Goal: Information Seeking & Learning: Learn about a topic

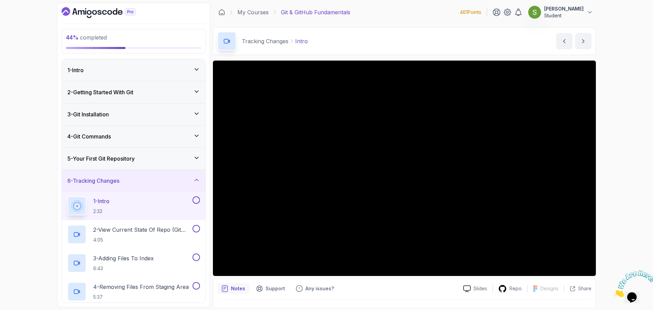
scroll to position [298, 0]
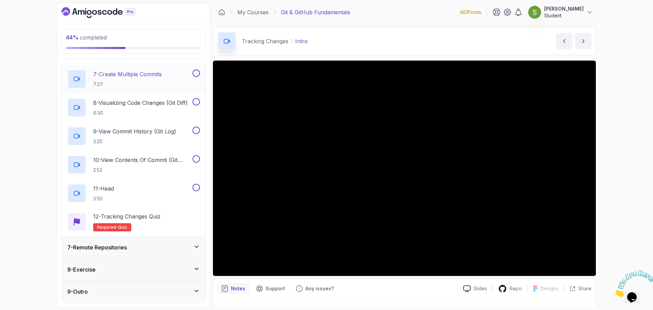
click at [172, 78] on div "7 - Create Multiple Commits 7:27" at bounding box center [129, 78] width 124 height 19
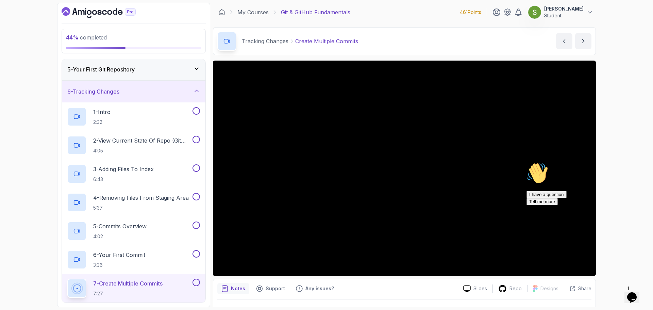
scroll to position [89, 0]
drag, startPoint x: 184, startPoint y: 152, endPoint x: 198, endPoint y: 114, distance: 40.1
click at [198, 114] on button at bounding box center [195, 110] width 7 height 7
click at [178, 119] on div "1 - Intro 2:32" at bounding box center [129, 116] width 124 height 19
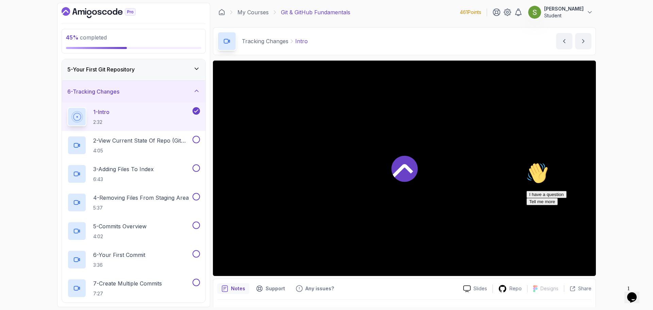
click at [526, 162] on icon "Chat attention grabber" at bounding box center [526, 162] width 0 height 0
click at [613, 292] on icon "Close" at bounding box center [613, 295] width 0 height 6
click at [398, 160] on icon at bounding box center [404, 168] width 26 height 26
click at [195, 112] on icon at bounding box center [196, 110] width 6 height 7
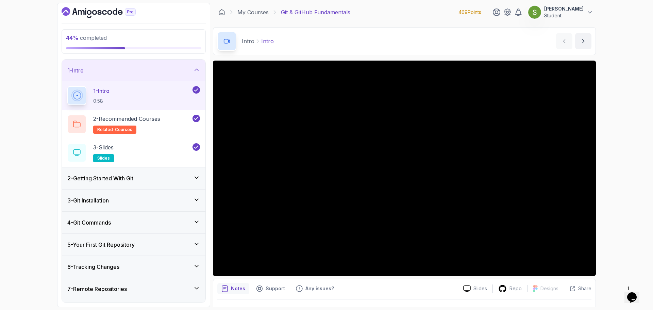
scroll to position [41, 0]
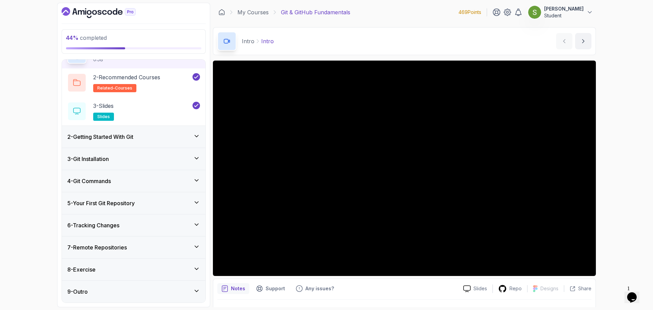
click at [193, 200] on div "5 - Your First Git Repository" at bounding box center [133, 203] width 133 height 8
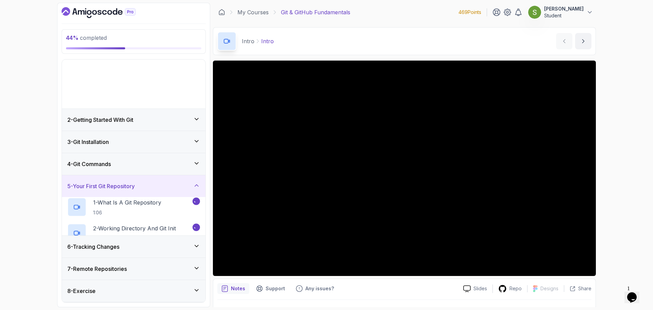
scroll to position [0, 0]
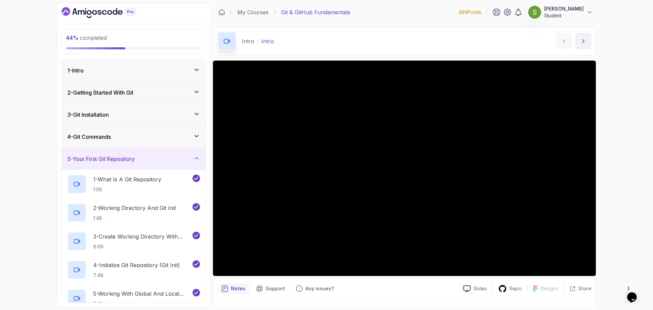
click at [201, 161] on div "5 - Your First Git Repository" at bounding box center [134, 159] width 144 height 22
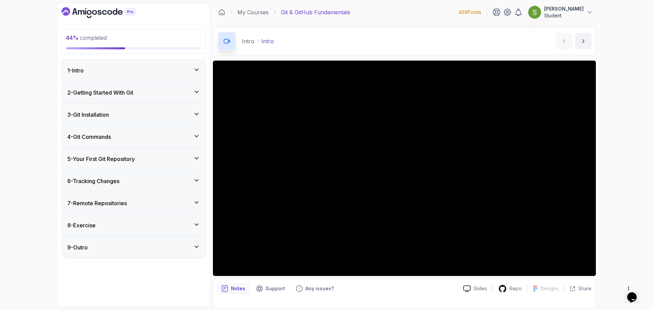
click at [185, 183] on div "6 - Tracking Changes" at bounding box center [133, 181] width 133 height 8
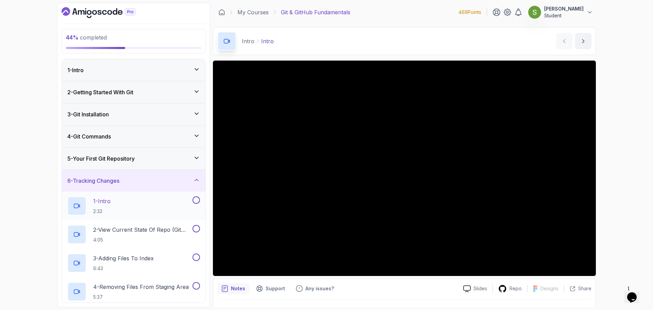
click at [168, 205] on div "1 - Intro 2:32" at bounding box center [129, 205] width 124 height 19
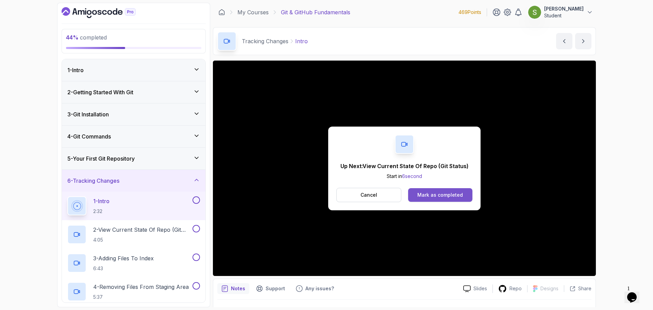
click at [432, 197] on div "Mark as completed" at bounding box center [440, 194] width 46 height 7
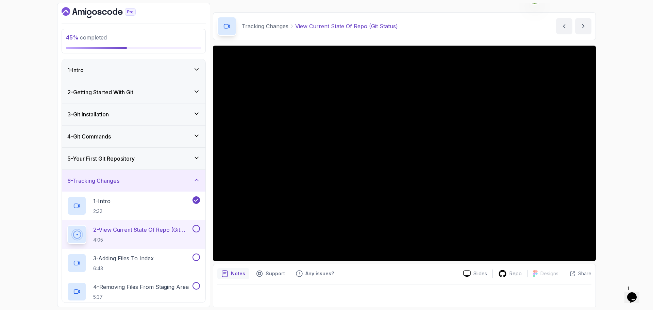
scroll to position [16, 0]
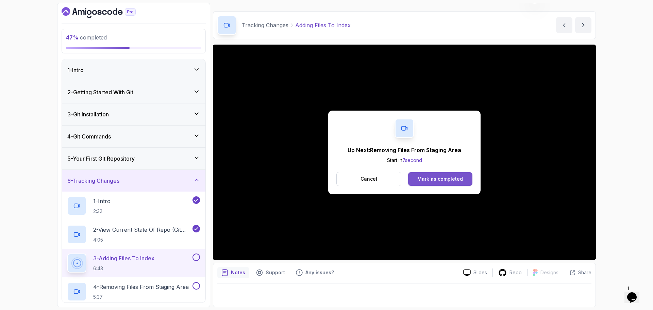
click at [448, 179] on div "Mark as completed" at bounding box center [440, 178] width 46 height 7
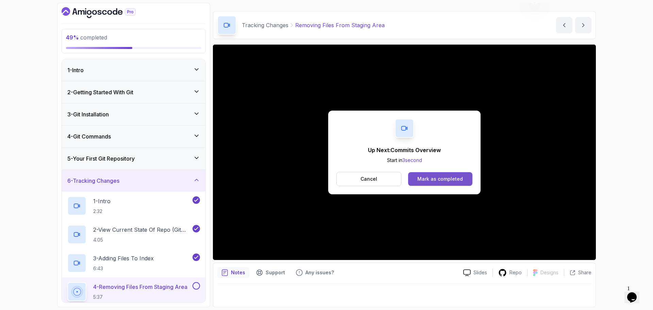
click at [442, 178] on div "Mark as completed" at bounding box center [440, 178] width 46 height 7
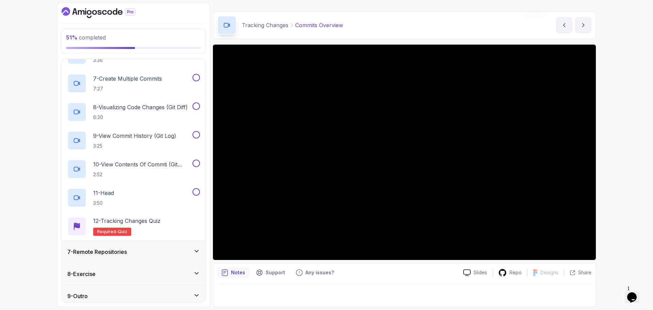
scroll to position [298, 0]
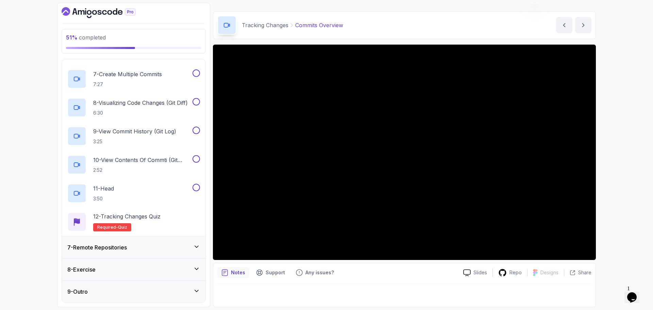
click at [187, 274] on div "8 - Exercise" at bounding box center [134, 269] width 144 height 22
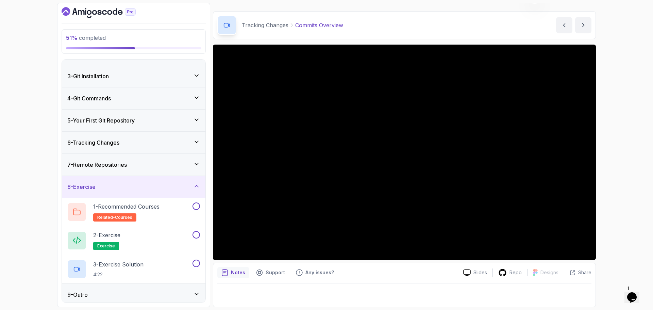
scroll to position [41, 0]
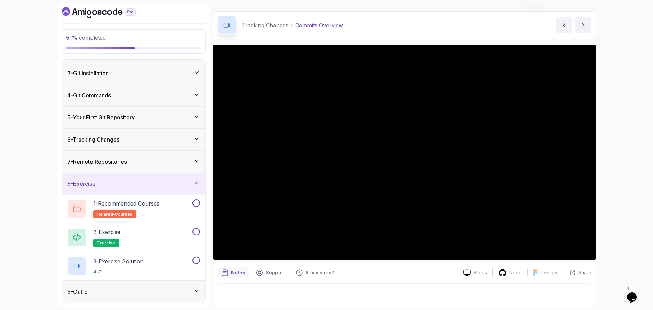
click at [161, 294] on div "9 - Outro" at bounding box center [133, 291] width 133 height 8
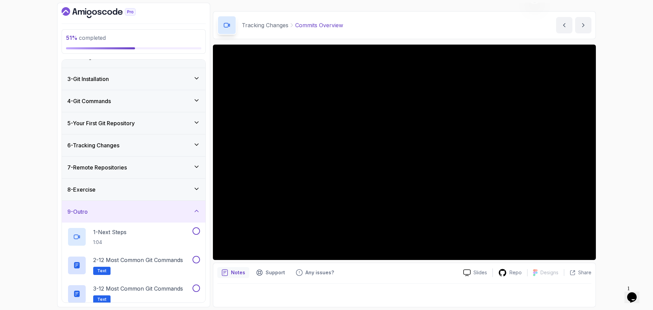
scroll to position [33, 0]
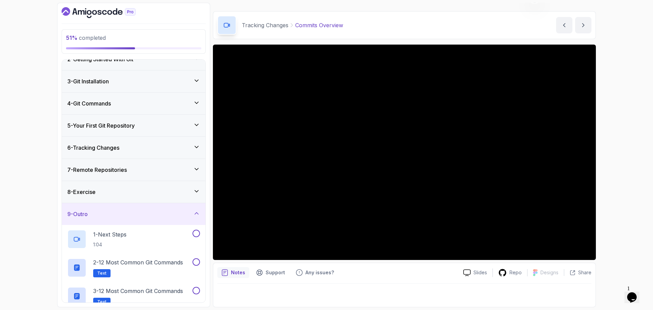
click at [156, 170] on div "7 - Remote Repositories" at bounding box center [133, 170] width 133 height 8
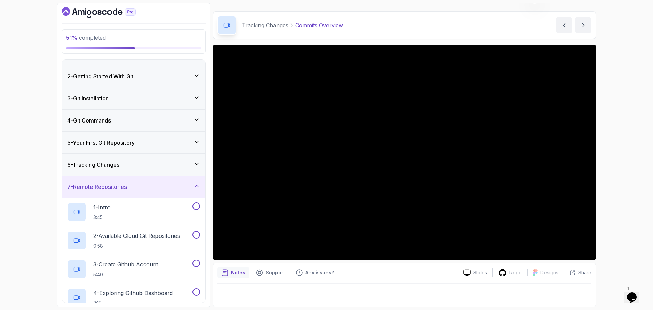
scroll to position [0, 0]
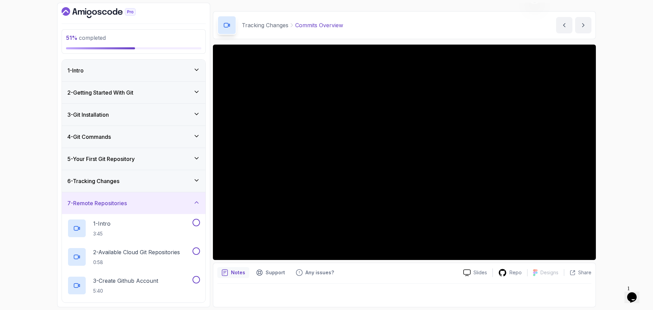
click at [196, 208] on div "7 - Remote Repositories" at bounding box center [134, 203] width 144 height 22
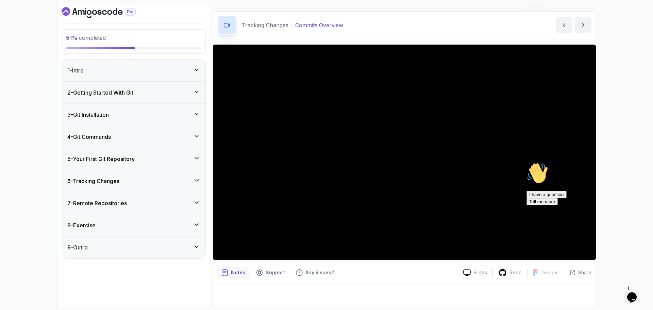
click at [633, 89] on div "51 % completed 1 - Intro 2 - Getting Started With Git 3 - Git Installation 4 - …" at bounding box center [326, 155] width 653 height 310
click at [80, 9] on icon "Dashboard" at bounding box center [99, 12] width 74 height 11
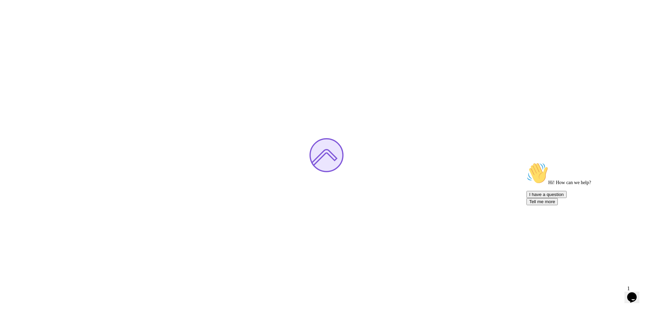
click at [639, 205] on div "Hi! How can we help? I have a question Tell me more" at bounding box center [587, 183] width 122 height 43
click at [526, 162] on icon "Chat attention grabber" at bounding box center [526, 162] width 0 height 0
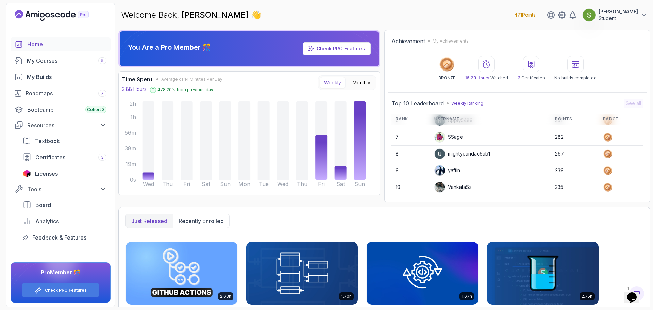
click at [611, 7] on div "Welcome Back, Sara Oueld Beyad 👋 471 Points Sara Oueld Beyad Student" at bounding box center [384, 15] width 532 height 24
click at [617, 15] on p "Student" at bounding box center [618, 18] width 39 height 7
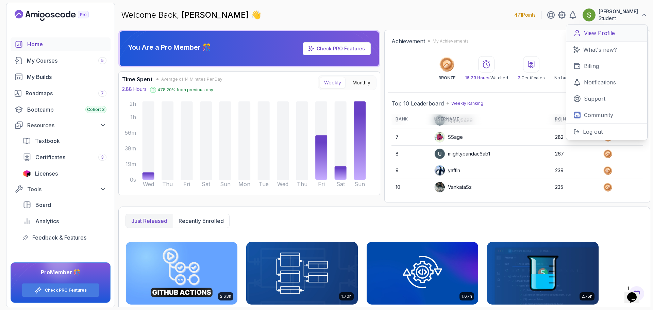
click at [607, 33] on p "View Profile" at bounding box center [599, 33] width 31 height 8
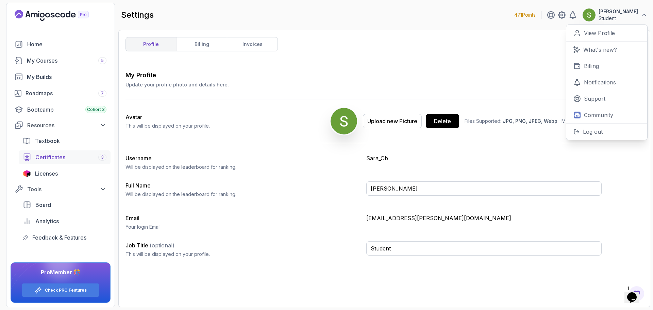
click at [69, 151] on link "Certificates 3" at bounding box center [65, 157] width 92 height 14
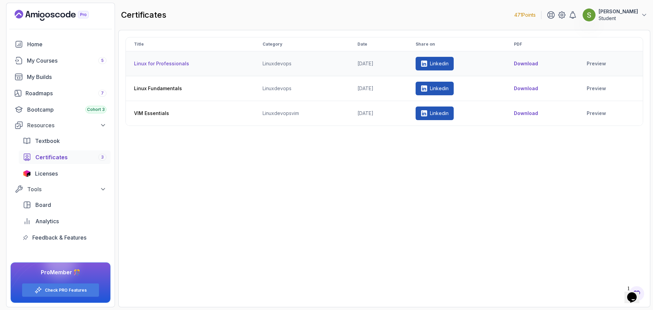
click at [449, 62] on p "Linkedin" at bounding box center [439, 63] width 19 height 7
click at [449, 90] on p "Linkedin" at bounding box center [439, 88] width 19 height 7
click at [444, 118] on link "Linkedin" at bounding box center [435, 113] width 38 height 14
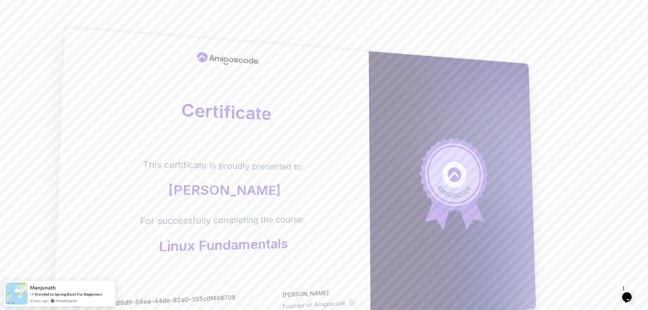
drag, startPoint x: 460, startPoint y: 126, endPoint x: 333, endPoint y: 134, distance: 127.4
click at [333, 165] on div "Certificate This certificate is proudly presented to: Sara Oueld Beyad For succ…" at bounding box center [294, 184] width 486 height 316
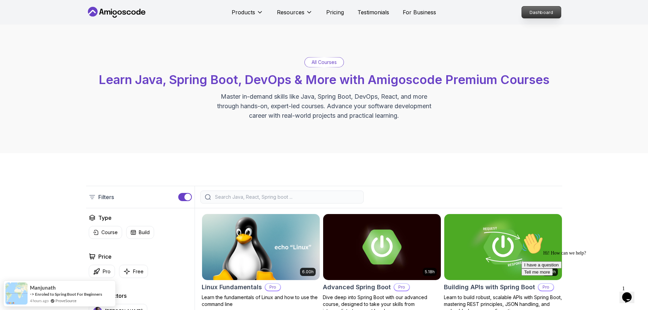
click at [538, 7] on p "Dashboard" at bounding box center [541, 12] width 39 height 12
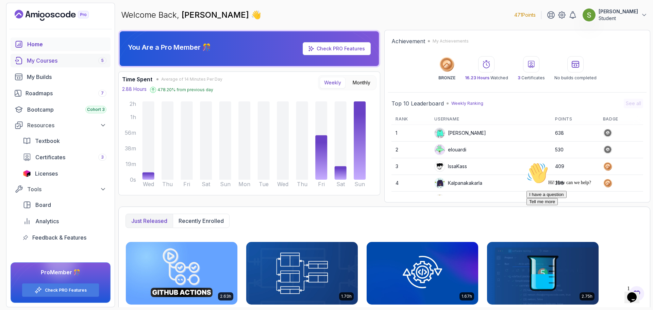
click at [58, 56] on link "My Courses 5" at bounding box center [61, 61] width 100 height 14
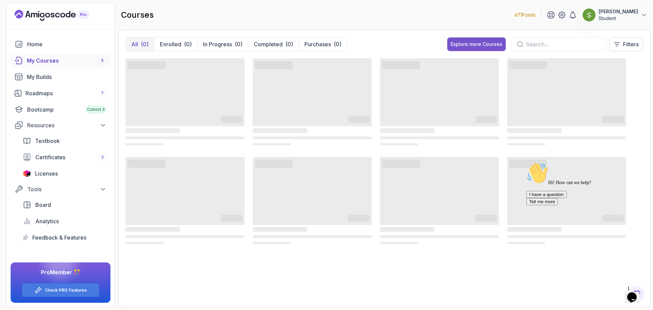
click at [491, 44] on div "Explore more Courses" at bounding box center [477, 44] width 52 height 7
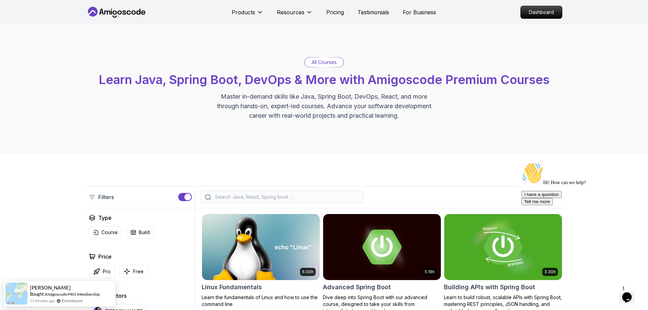
click at [280, 200] on input "search" at bounding box center [287, 196] width 146 height 7
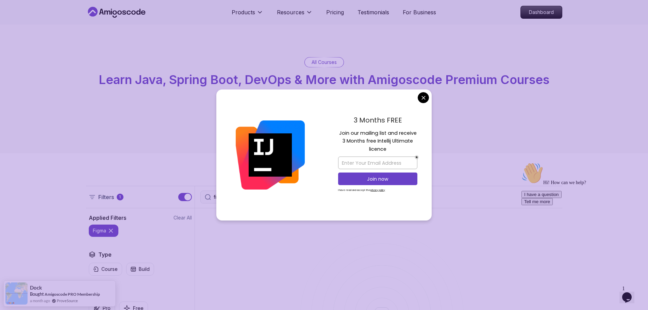
type input "figma"
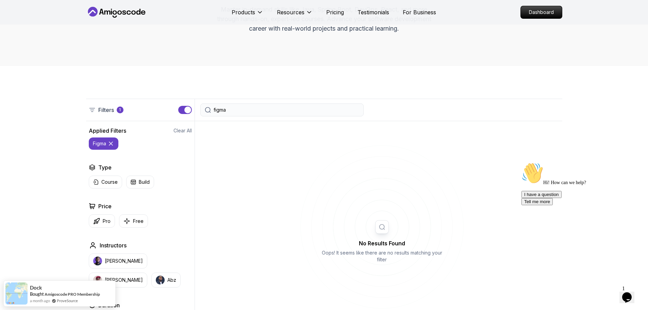
scroll to position [86, 0]
click at [108, 144] on icon at bounding box center [110, 144] width 7 height 7
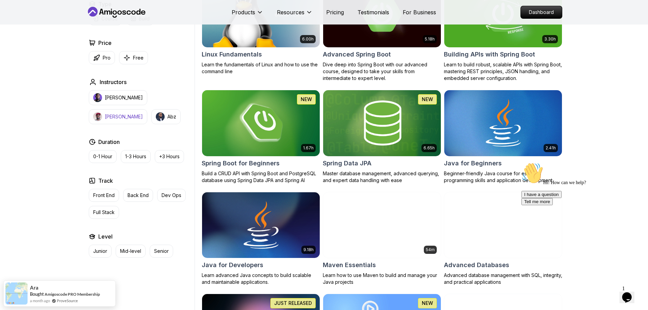
scroll to position [236, 0]
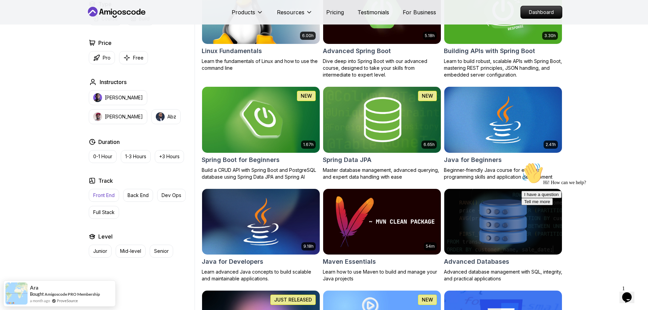
click at [112, 195] on p "Front End" at bounding box center [103, 195] width 21 height 7
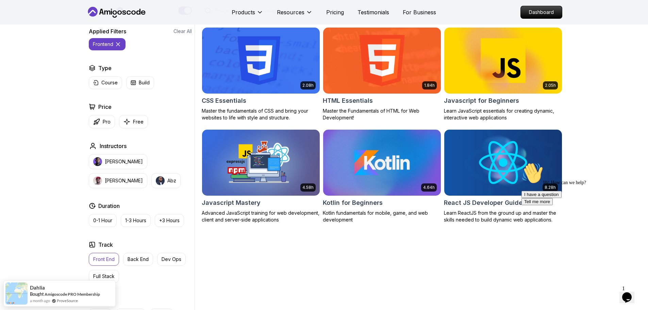
scroll to position [186, 0]
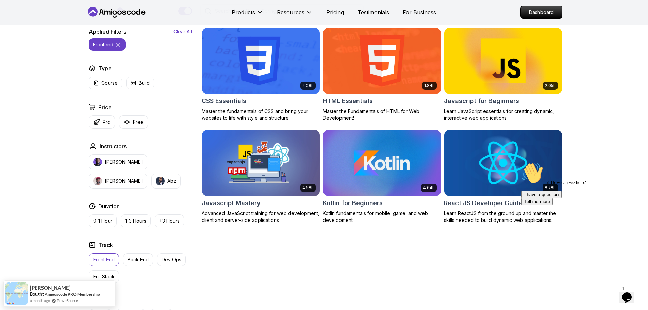
click at [184, 30] on p "Clear All" at bounding box center [182, 31] width 18 height 7
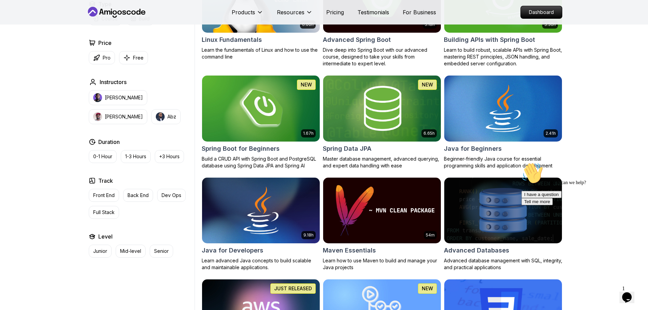
scroll to position [256, 0]
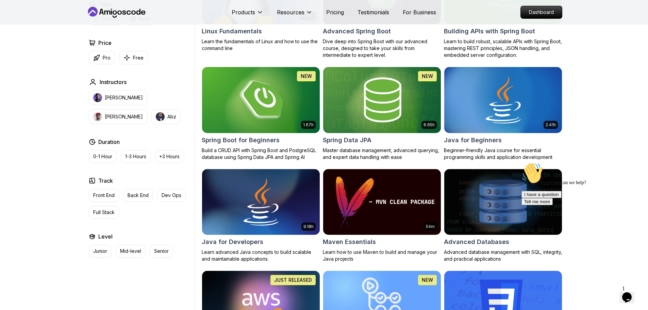
click at [521, 162] on icon "Chat attention grabber" at bounding box center [521, 162] width 0 height 0
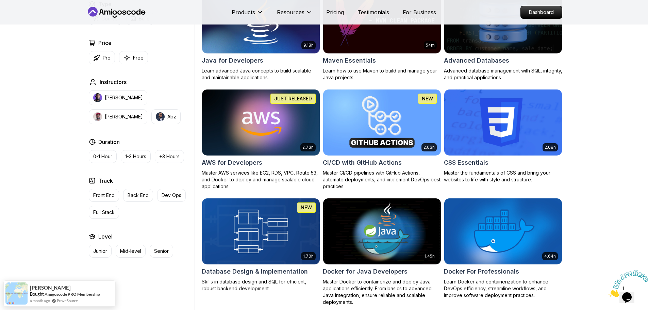
scroll to position [437, 0]
